Goal: Check status: Check status

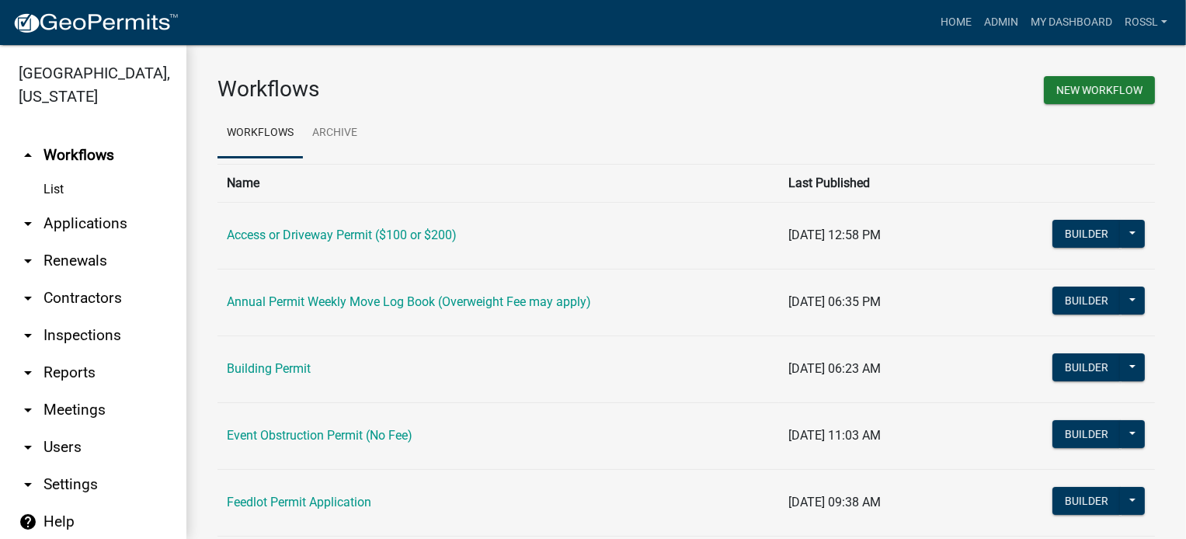
click at [286, 366] on link "Building Permit" at bounding box center [269, 368] width 84 height 15
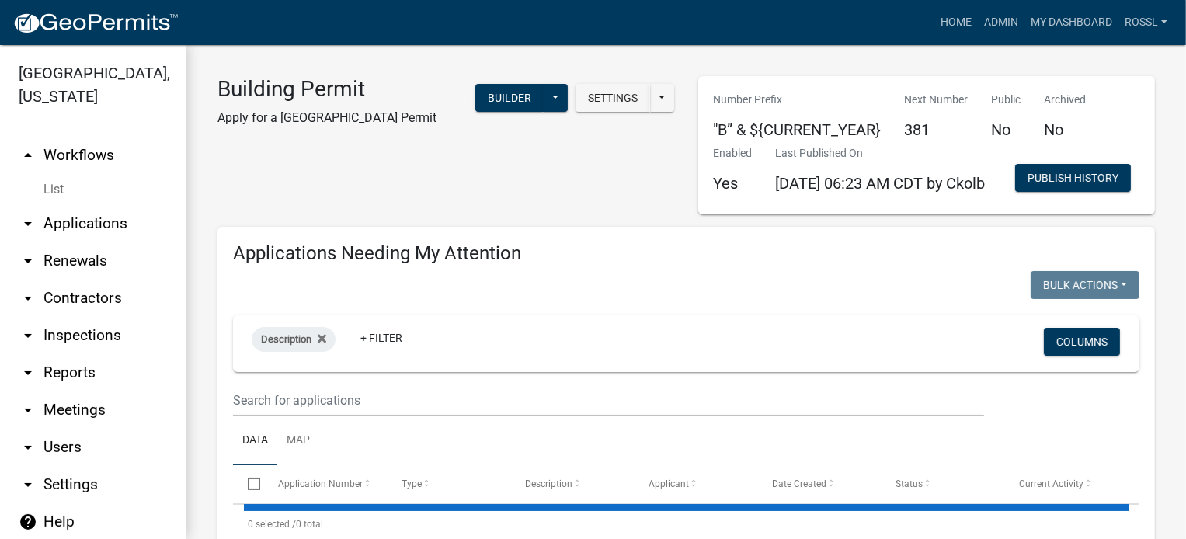
select select "2: 50"
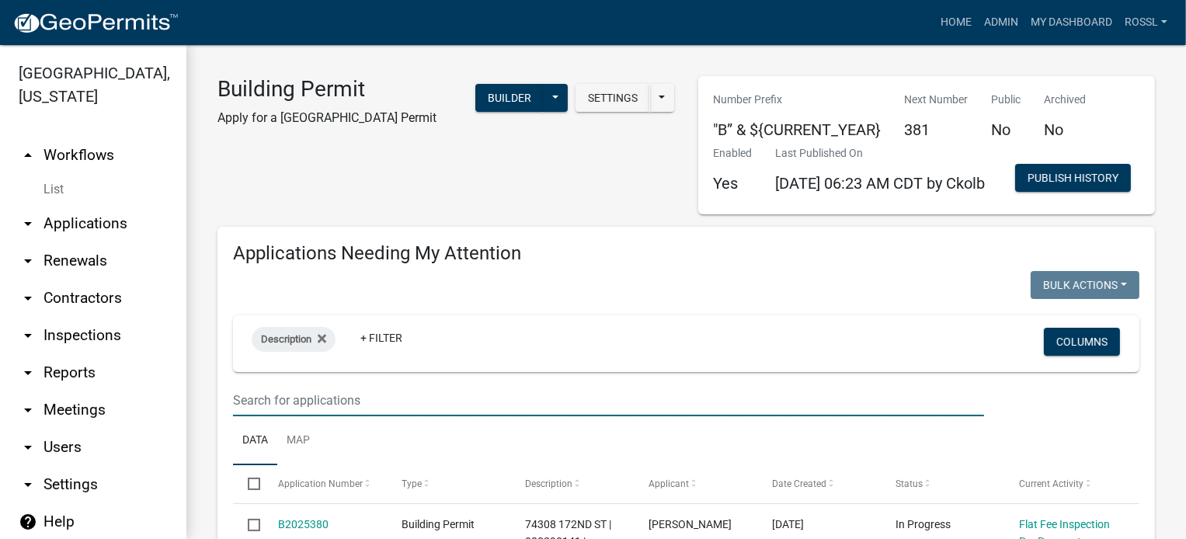
click at [350, 416] on input "text" at bounding box center [608, 401] width 751 height 32
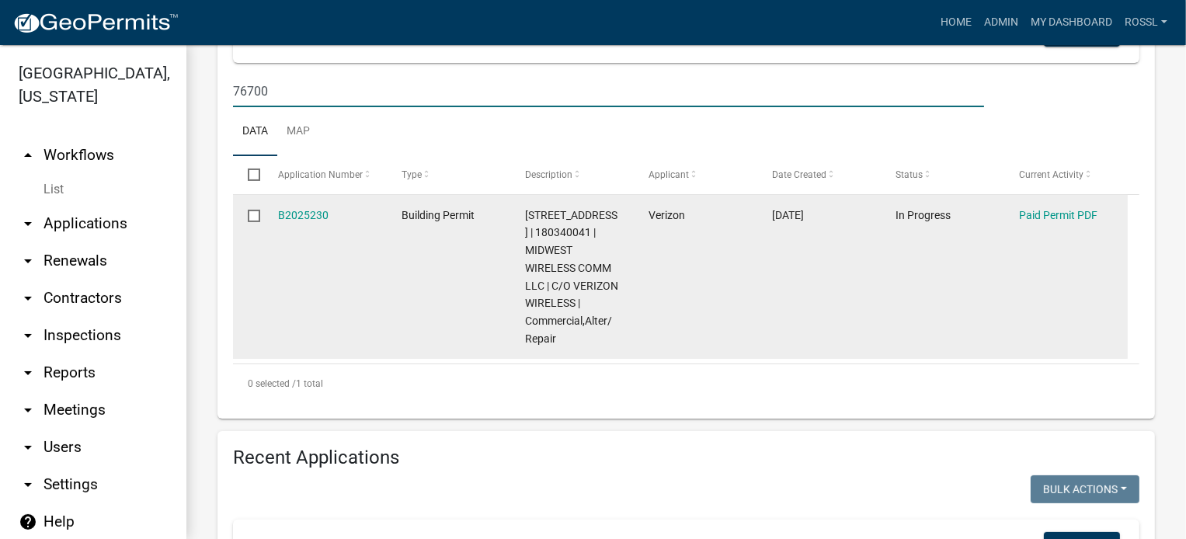
scroll to position [311, 0]
type input "76700"
click at [291, 220] on link "B2025230" at bounding box center [303, 213] width 51 height 12
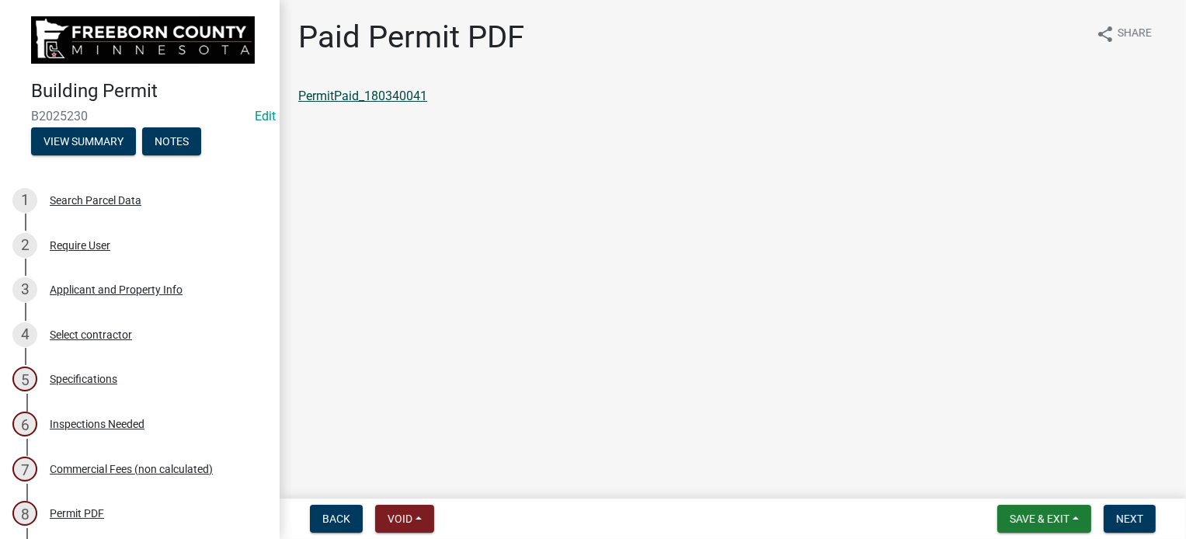
click at [399, 92] on link "PermitPaid_180340041" at bounding box center [362, 96] width 129 height 15
